Goal: Check status: Check status

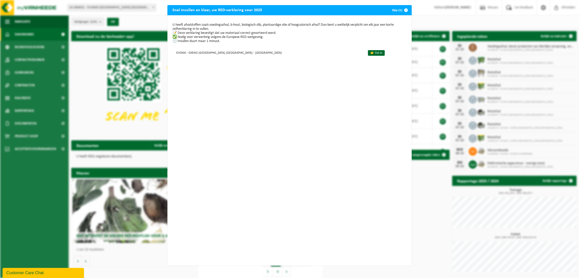
click at [390, 8] on button "Skip (1)" at bounding box center [399, 10] width 23 height 10
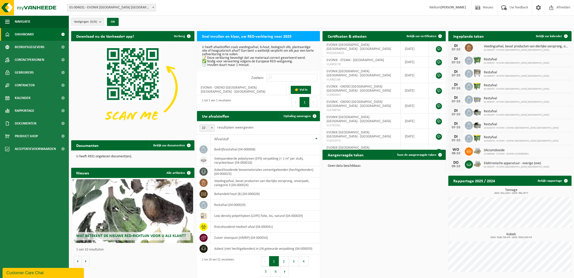
click at [107, 7] on span "01-004031 - EVONIK [GEOGRAPHIC_DATA] [GEOGRAPHIC_DATA] - [GEOGRAPHIC_DATA]" at bounding box center [111, 7] width 88 height 7
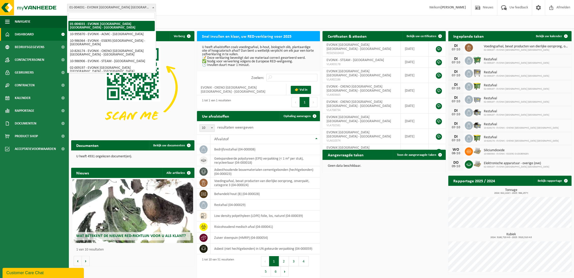
click at [154, 6] on span at bounding box center [153, 7] width 5 height 7
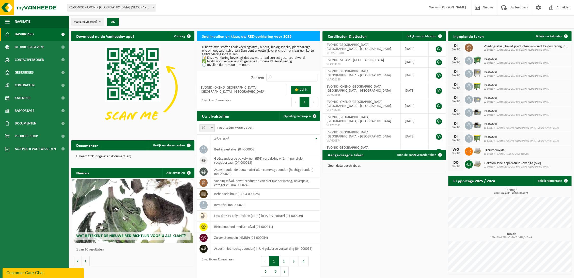
click at [392, 203] on div "Download nu de Vanheede+ app! Verberg Snel invullen en klaar, uw RED-verklaring…" at bounding box center [321, 154] width 503 height 252
click at [27, 32] on span "Dashboard" at bounding box center [24, 34] width 19 height 13
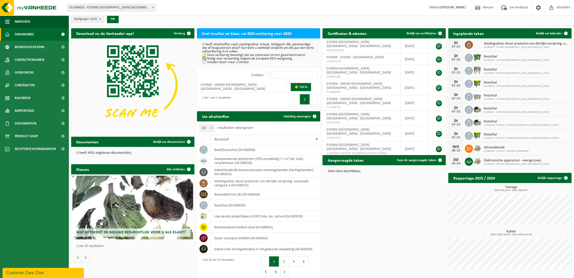
scroll to position [6, 0]
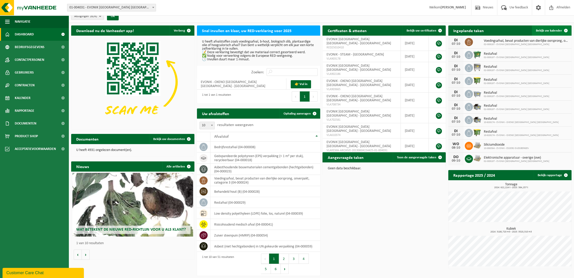
click at [543, 29] on span "Bekijk uw kalender" at bounding box center [549, 30] width 26 height 3
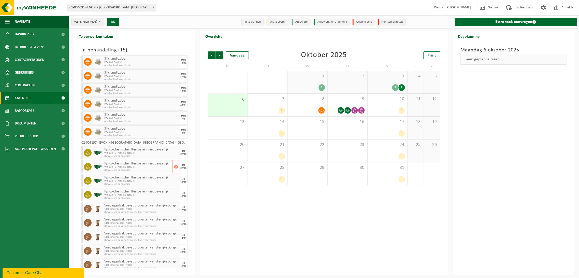
scroll to position [10, 0]
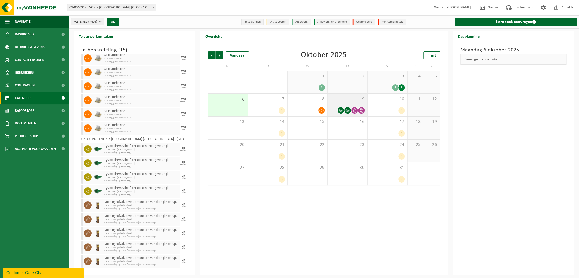
click at [351, 104] on div "9" at bounding box center [347, 105] width 40 height 23
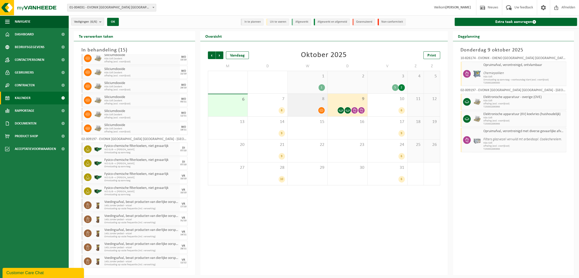
click at [309, 104] on div "8" at bounding box center [308, 105] width 40 height 23
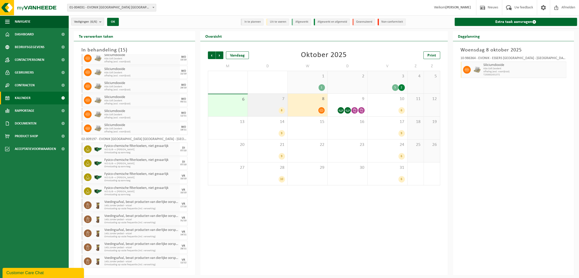
click at [267, 101] on span "7" at bounding box center [267, 99] width 35 height 6
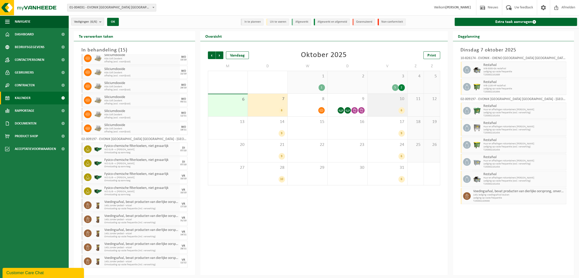
click at [396, 104] on div "10 6" at bounding box center [387, 105] width 40 height 23
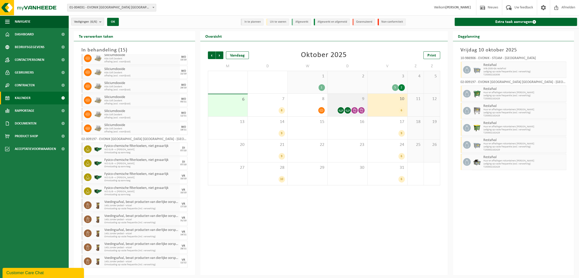
click at [342, 104] on div "9" at bounding box center [347, 105] width 40 height 23
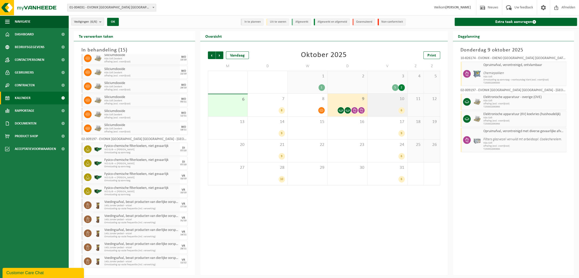
click at [394, 104] on div "10 6" at bounding box center [387, 105] width 40 height 23
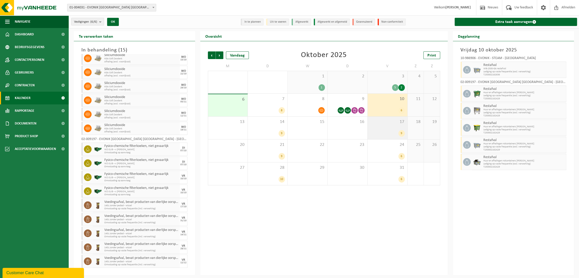
click at [387, 135] on div "9" at bounding box center [387, 133] width 35 height 7
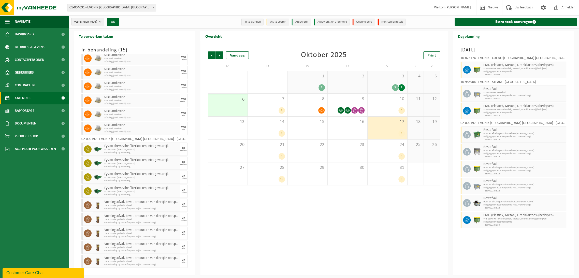
click at [472, 246] on div "Vrijdag 17 oktober 2025 10-826174 - EVONIK - OXENO ANTWERPEN NV - ANTWERPEN PMD…" at bounding box center [513, 158] width 121 height 234
